Goal: Task Accomplishment & Management: Complete application form

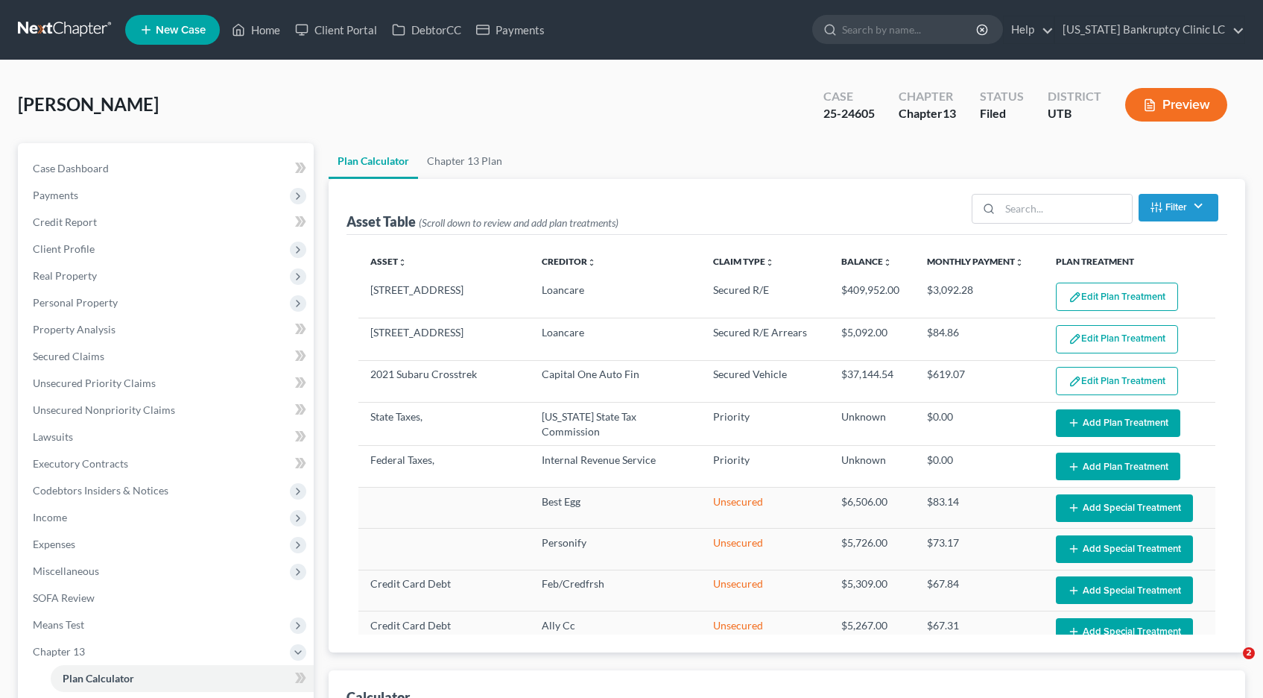
select select "59"
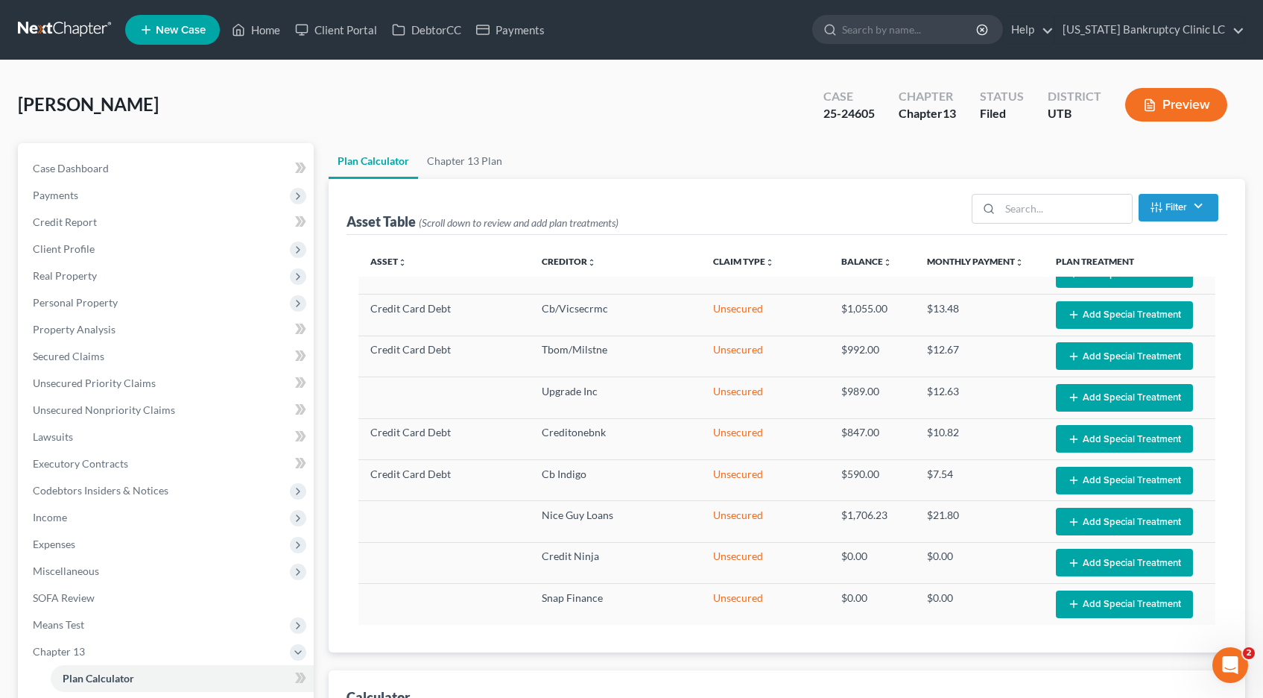
click at [55, 21] on link at bounding box center [65, 29] width 95 height 27
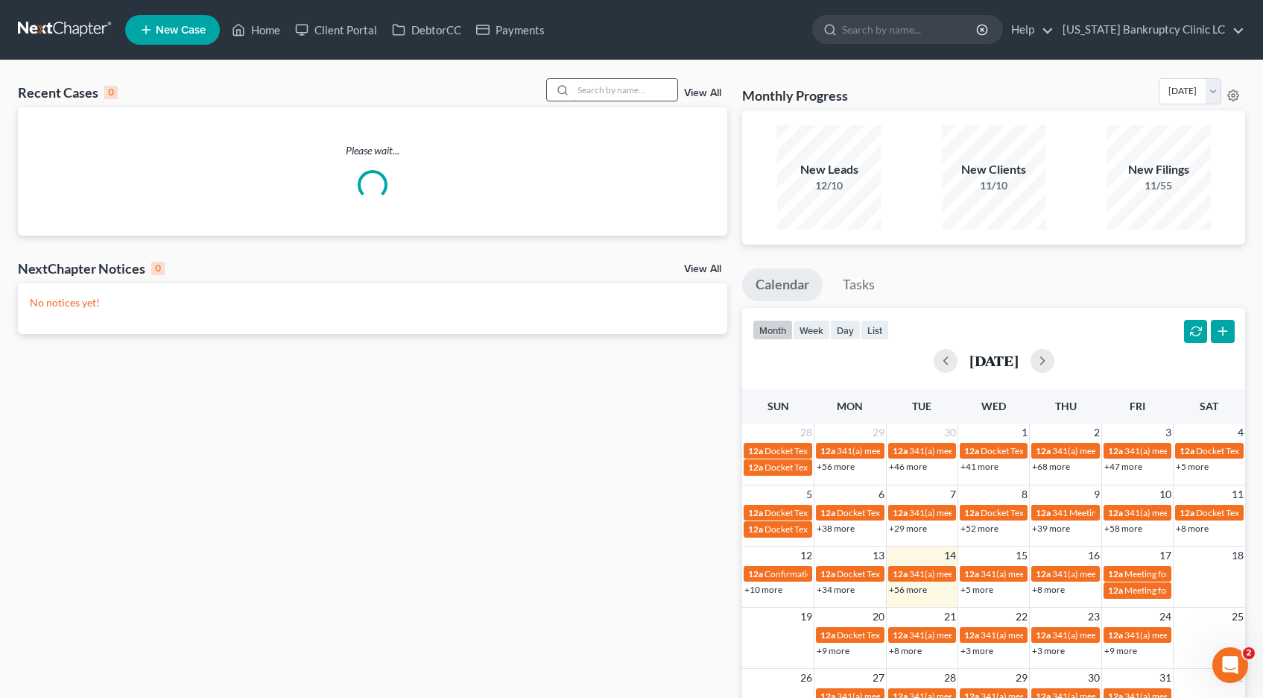
click at [619, 97] on input "search" at bounding box center [625, 90] width 104 height 22
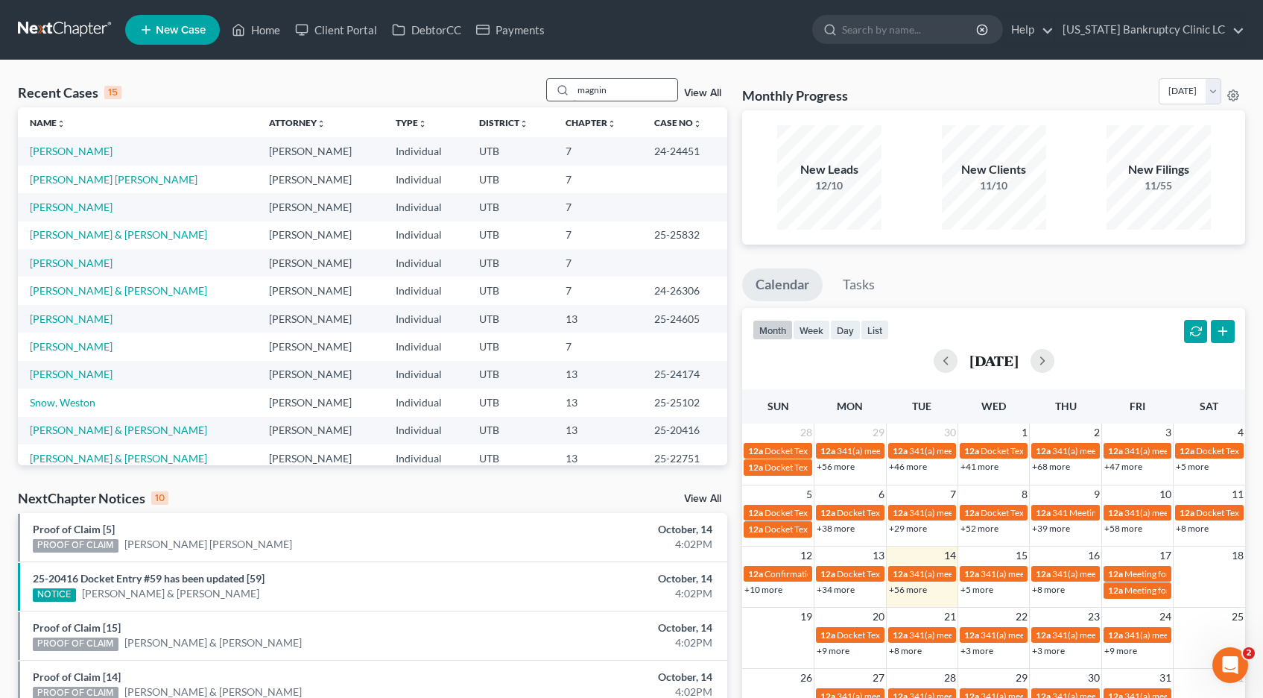
type input "magnin"
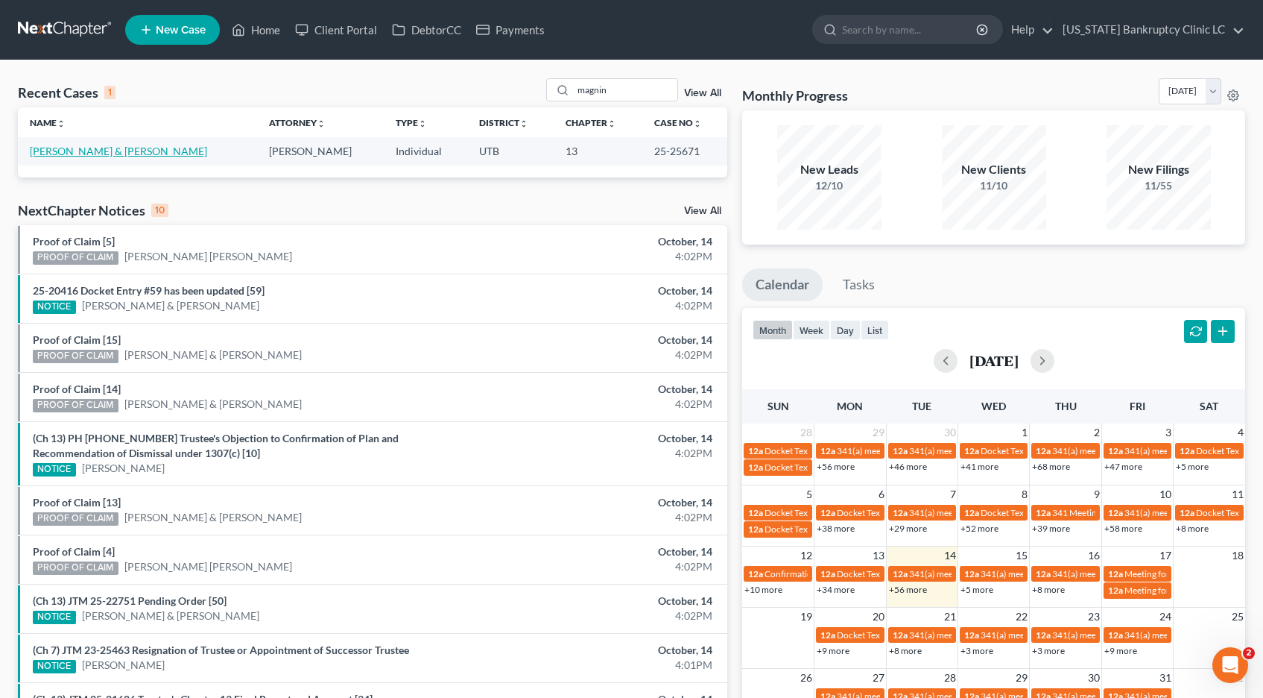
click at [89, 154] on link "[PERSON_NAME] & [PERSON_NAME]" at bounding box center [118, 151] width 177 height 13
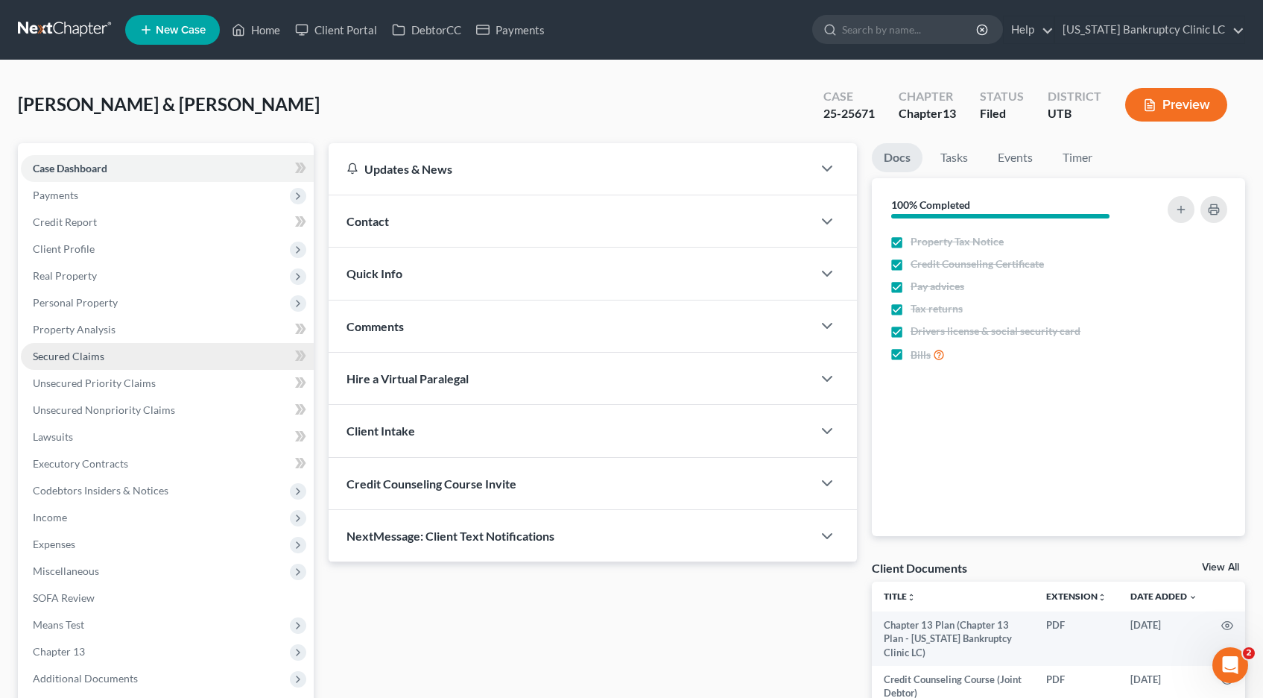
click at [67, 358] on span "Secured Claims" at bounding box center [69, 356] width 72 height 13
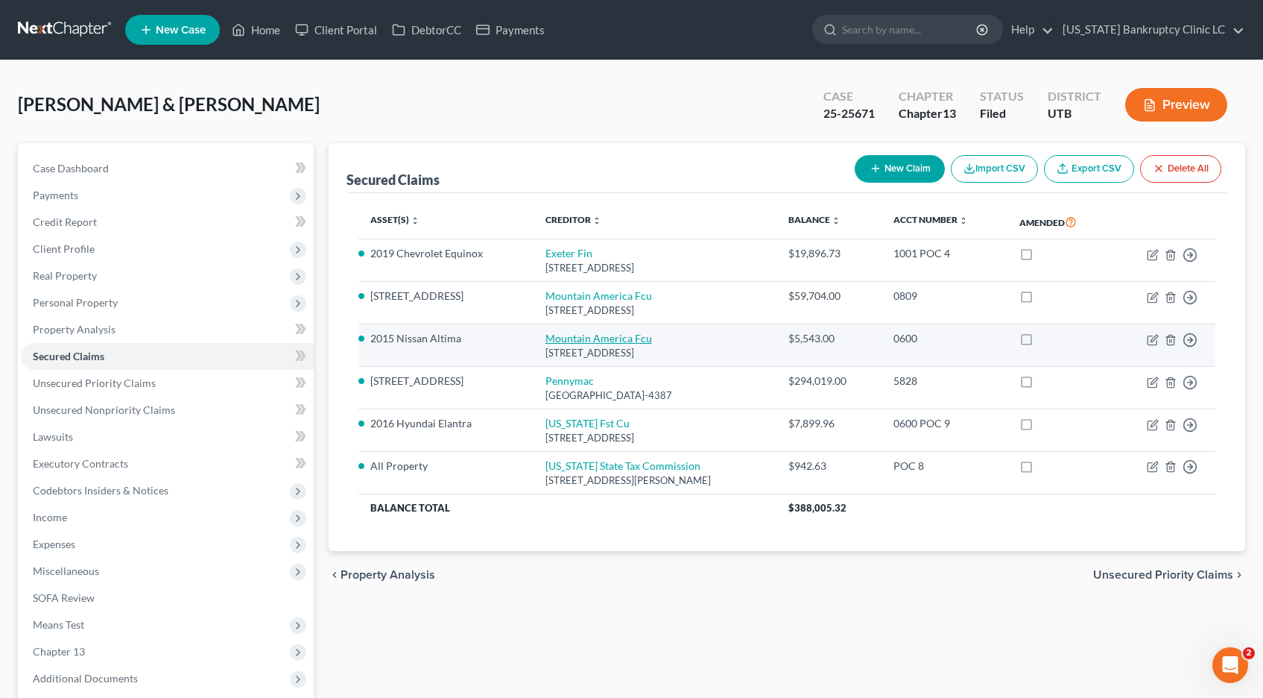
scroll to position [1, 0]
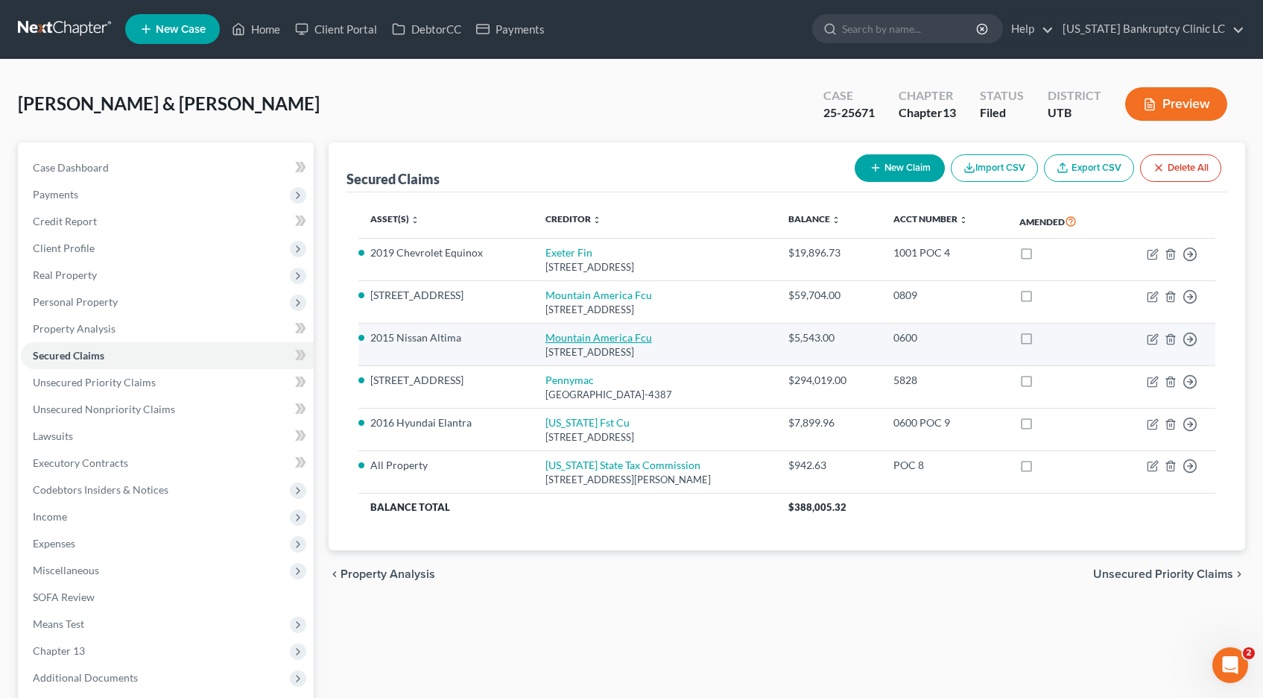
click at [546, 344] on link "Mountain America Fcu" at bounding box center [599, 337] width 107 height 13
select select "46"
select select "0"
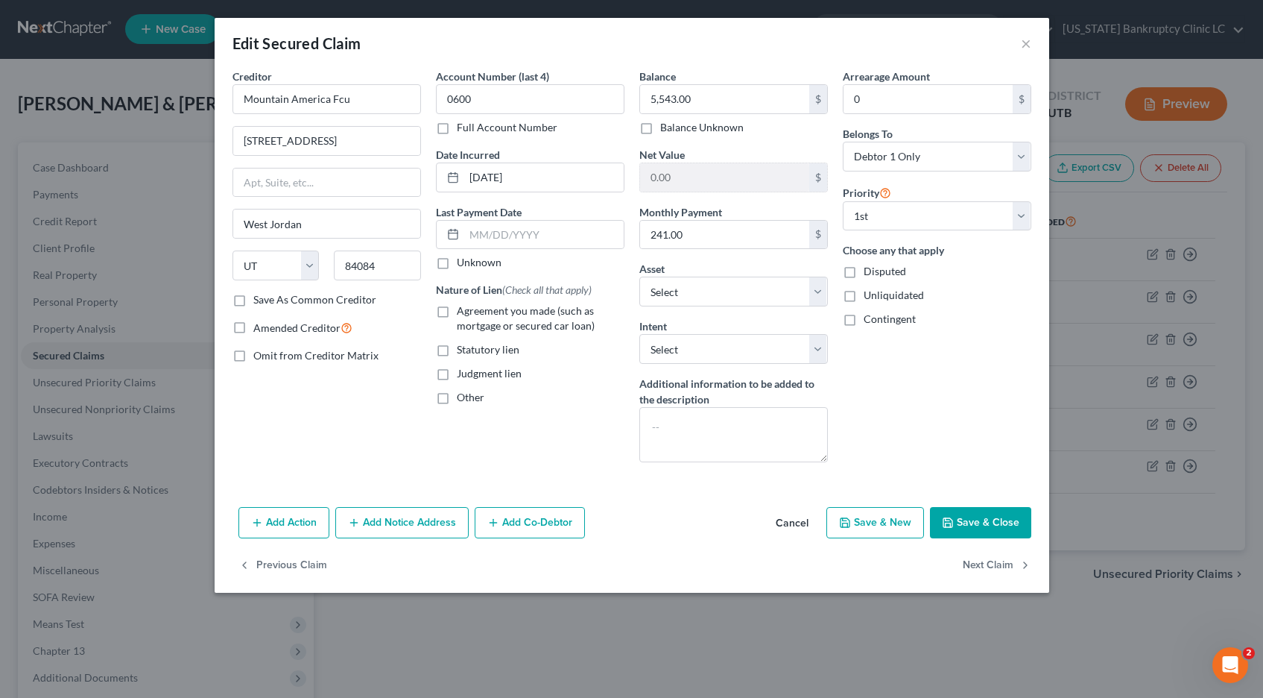
click at [457, 132] on label "Full Account Number" at bounding box center [507, 127] width 101 height 15
click at [463, 130] on input "Full Account Number" at bounding box center [468, 125] width 10 height 10
click at [499, 99] on input "0600" at bounding box center [530, 99] width 189 height 30
type input "0600 POC 15"
click at [457, 311] on label "Agreement you made (such as mortgage or secured car loan)" at bounding box center [541, 318] width 168 height 30
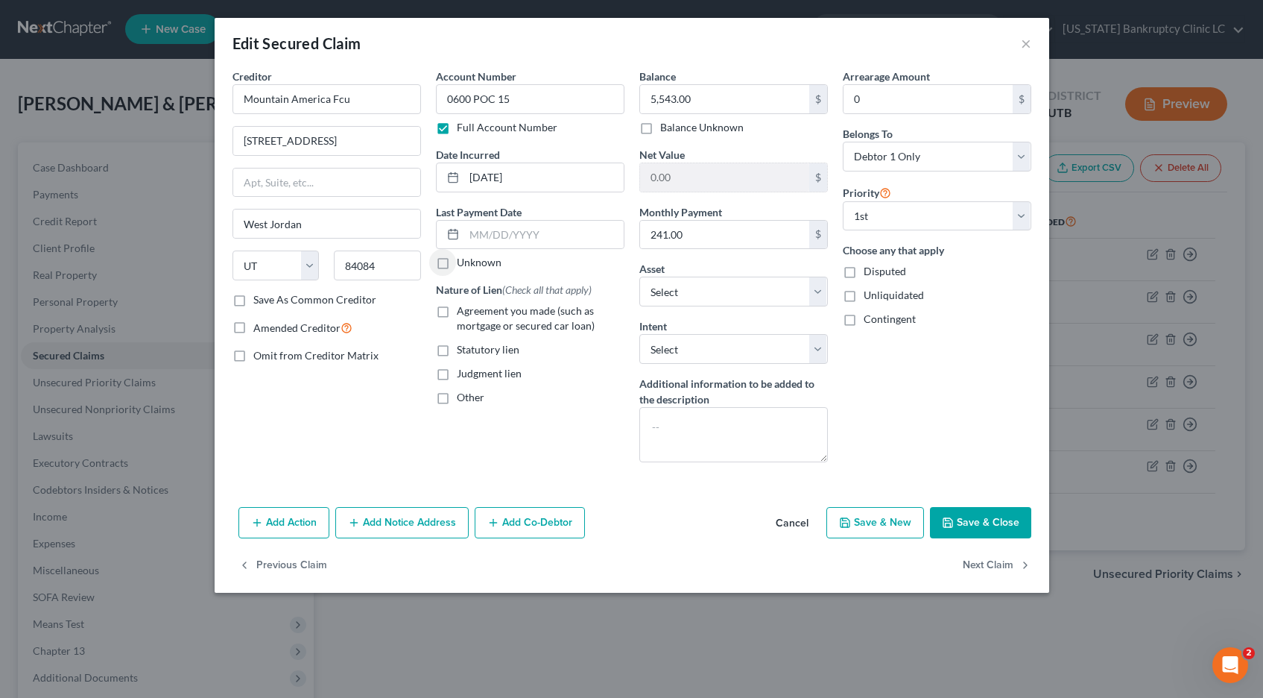
click at [463, 311] on input "Agreement you made (such as mortgage or secured car loan)" at bounding box center [468, 308] width 10 height 10
checkbox input "true"
click at [701, 98] on input "5,543.00" at bounding box center [724, 99] width 169 height 28
type input "5,464.62"
click at [970, 524] on button "Save & Close" at bounding box center [980, 522] width 101 height 31
